Goal: Navigation & Orientation: Find specific page/section

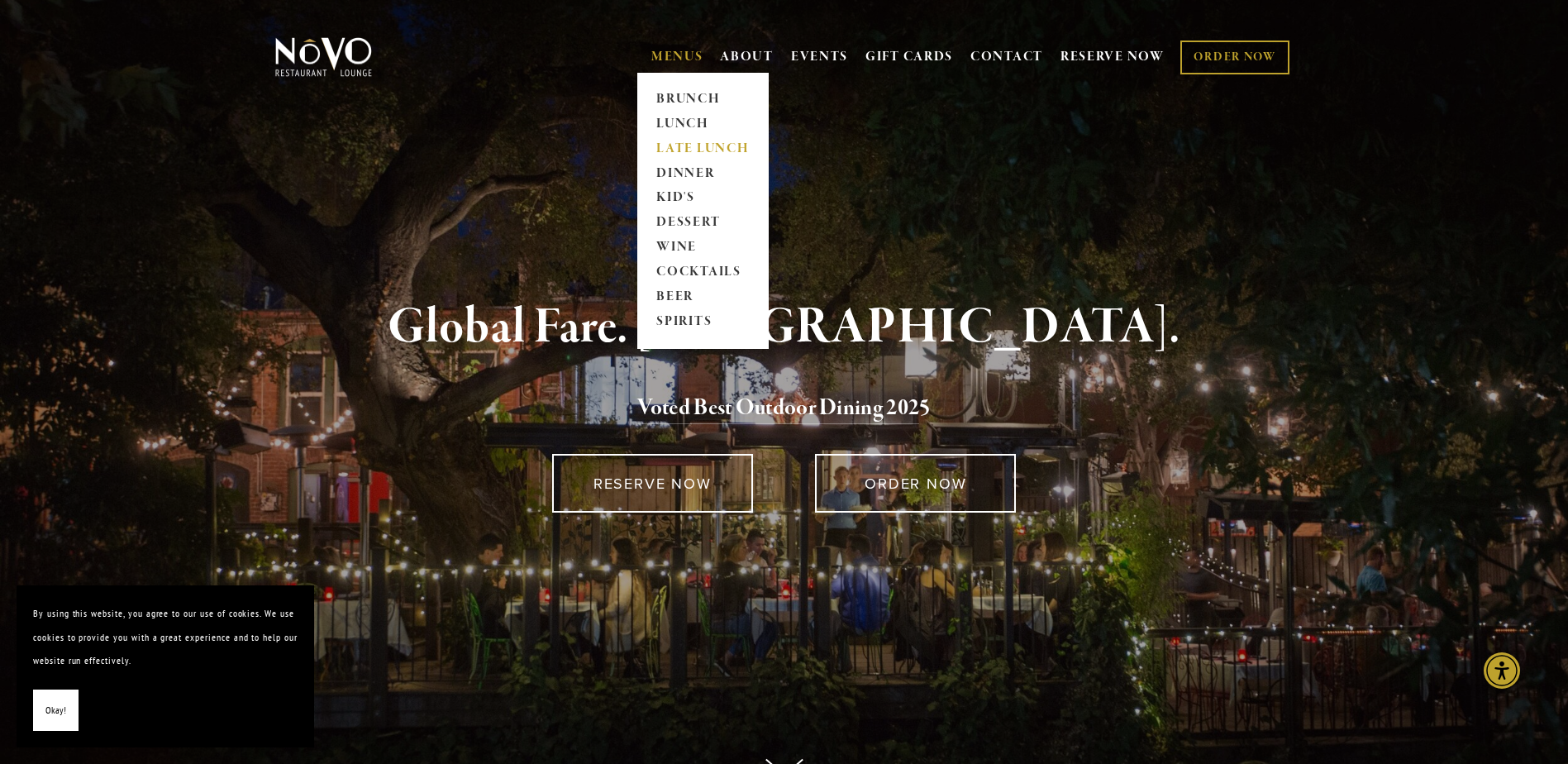
click at [670, 144] on link "LATE LUNCH" at bounding box center [702, 148] width 103 height 25
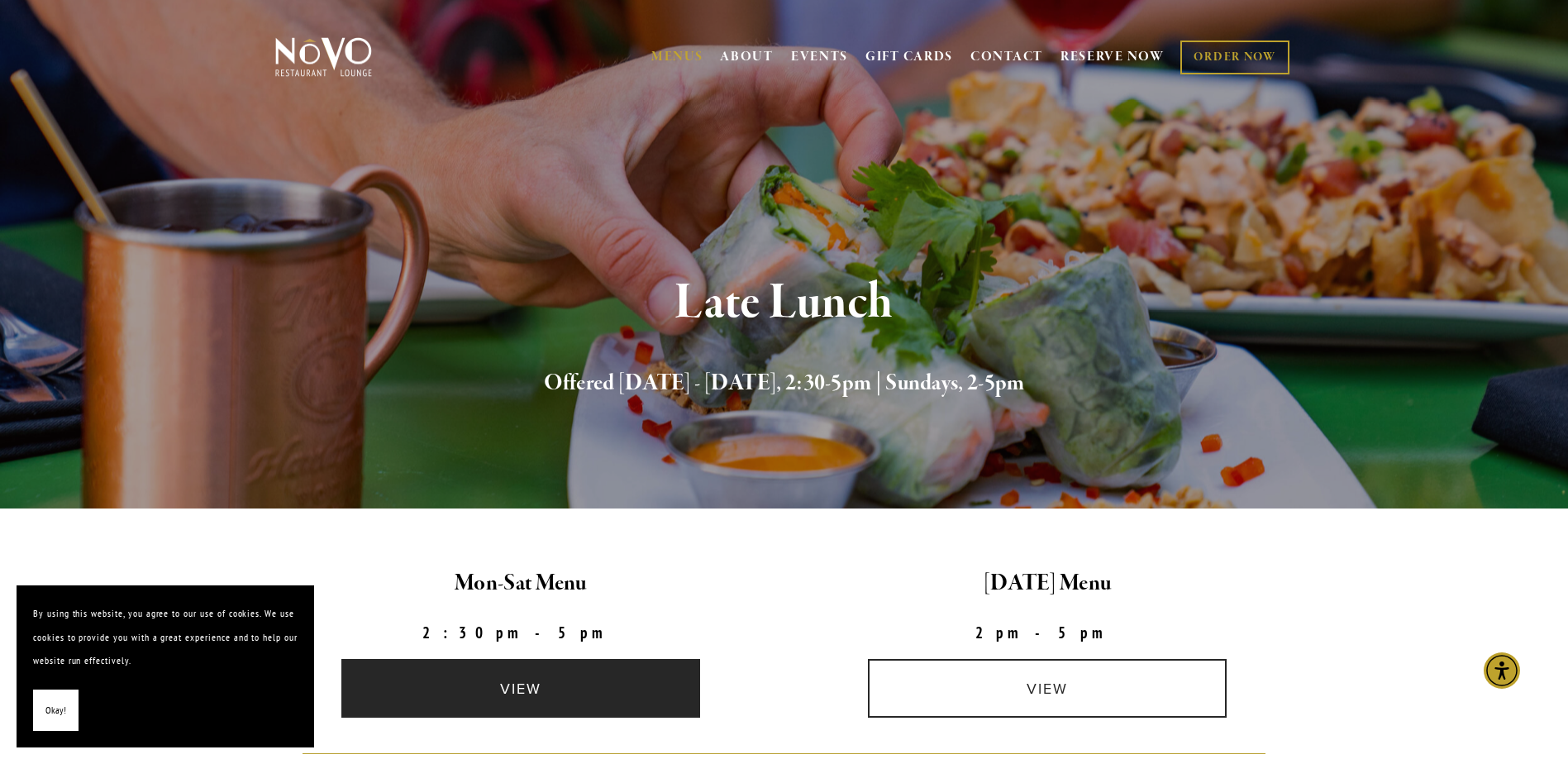
click at [604, 695] on link "view" at bounding box center [521, 689] width 359 height 59
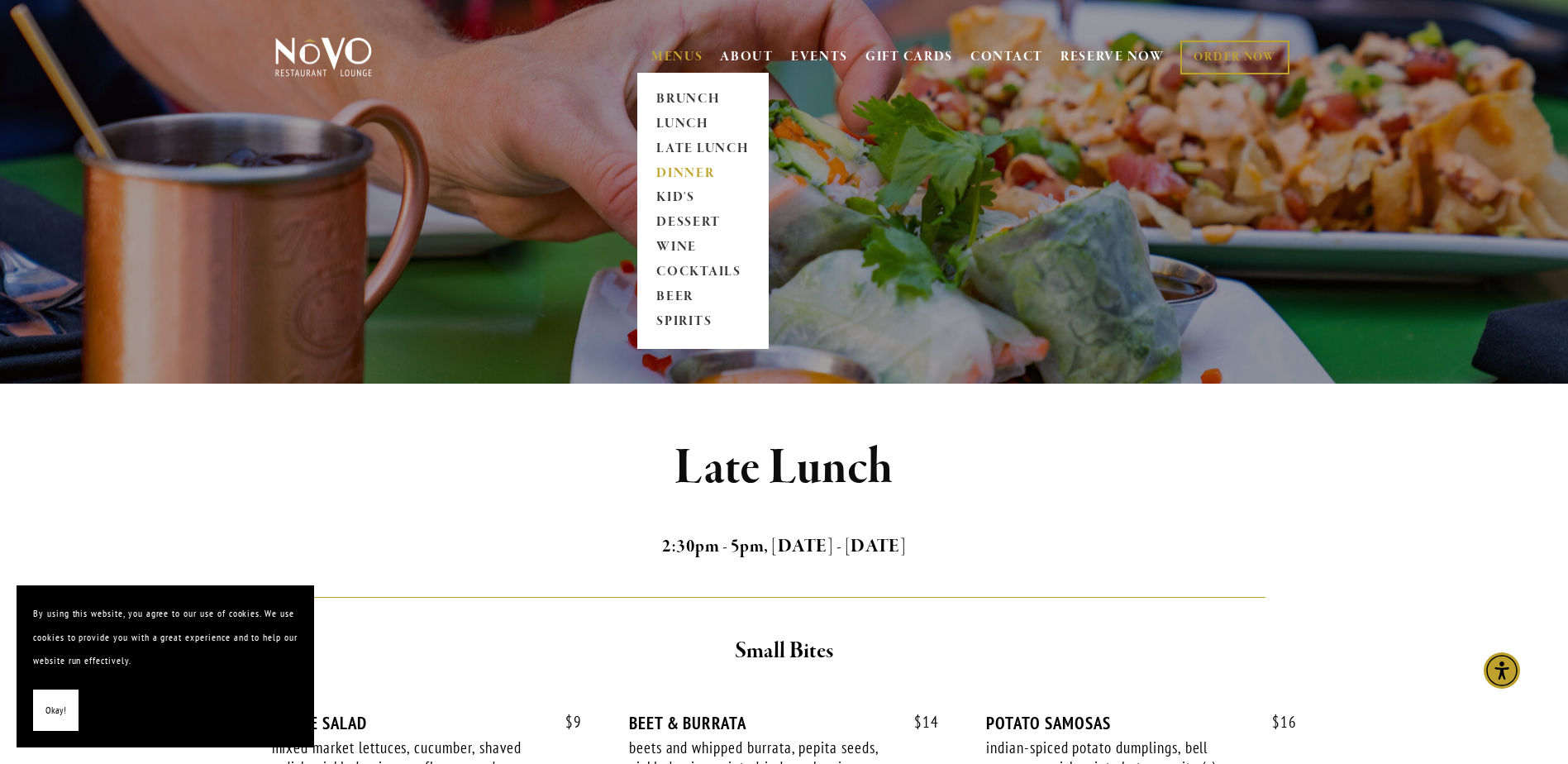
click at [662, 168] on link "DINNER" at bounding box center [702, 173] width 103 height 25
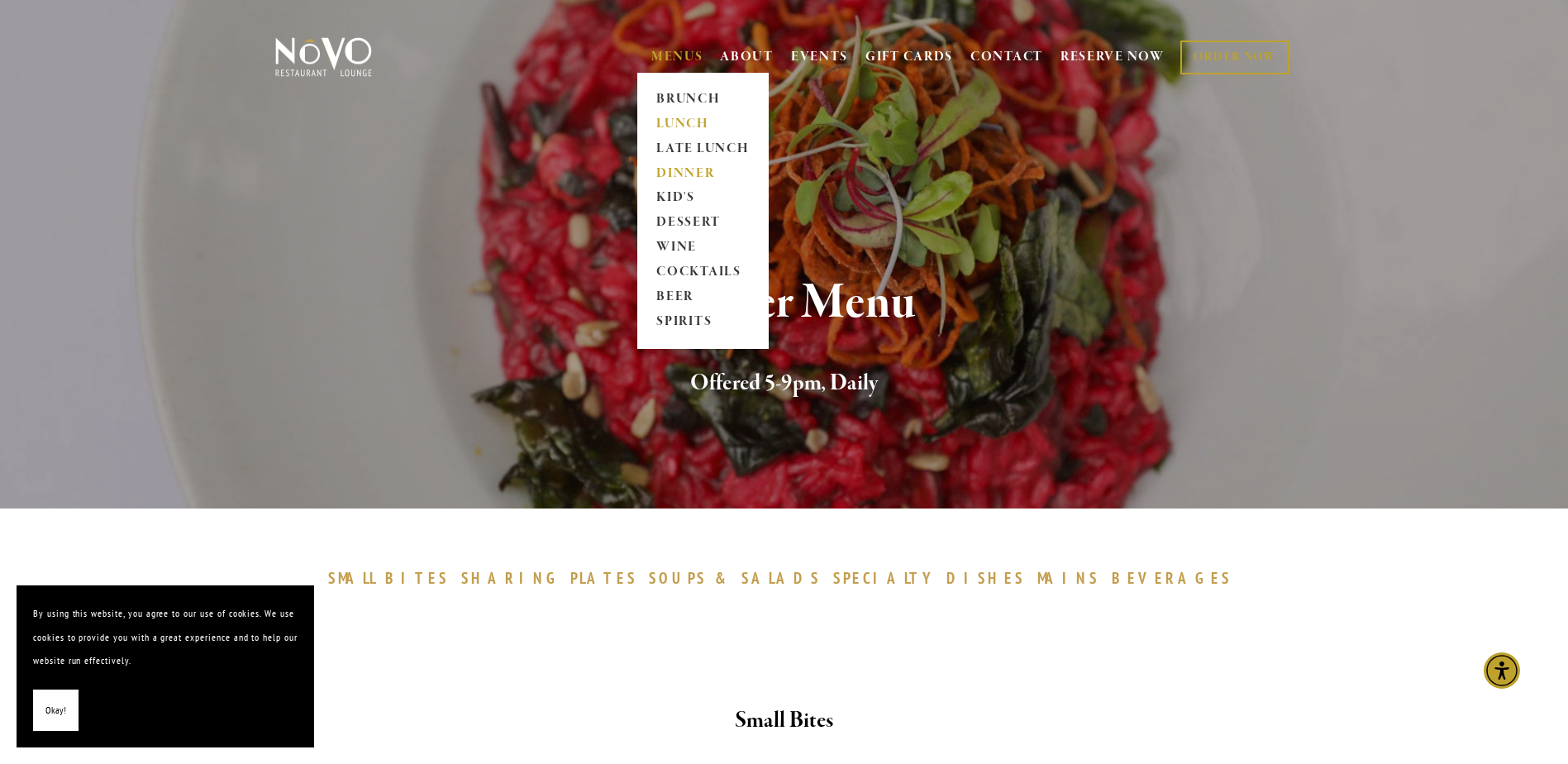
click at [673, 118] on link "LUNCH" at bounding box center [702, 124] width 103 height 25
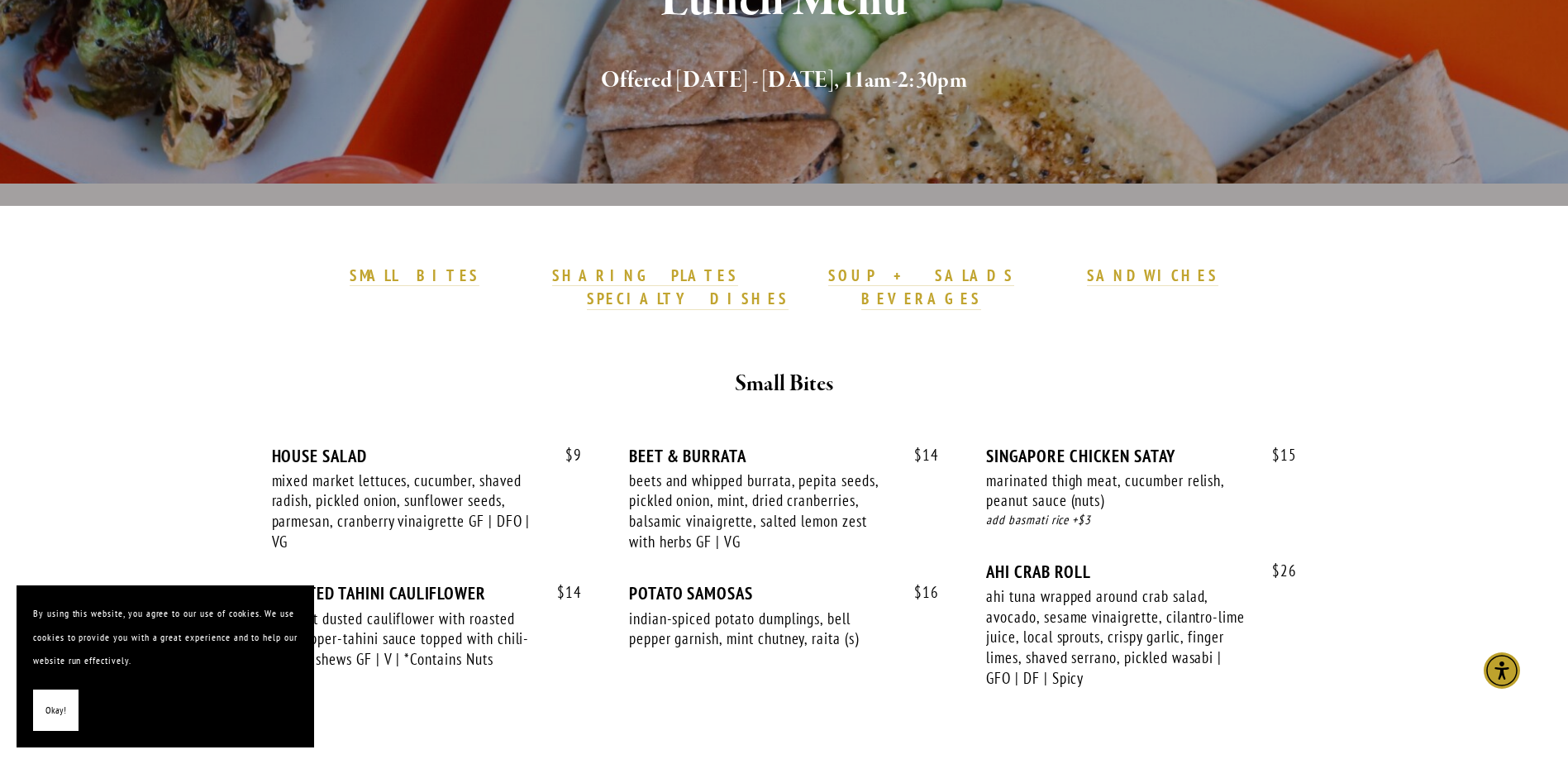
scroll to position [330, 0]
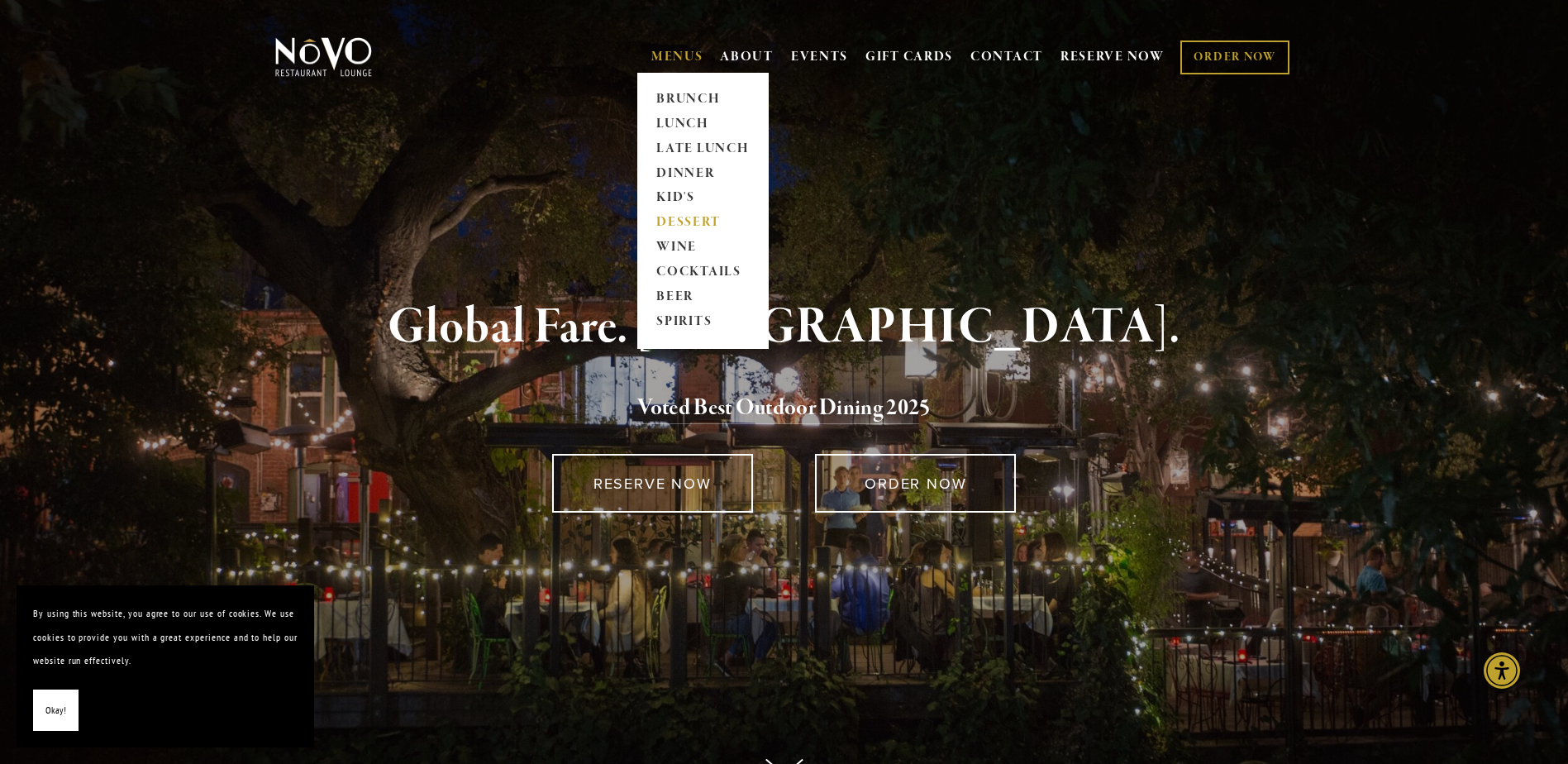
click at [670, 219] on link "DESSERT" at bounding box center [702, 223] width 103 height 25
